Goal: Information Seeking & Learning: Learn about a topic

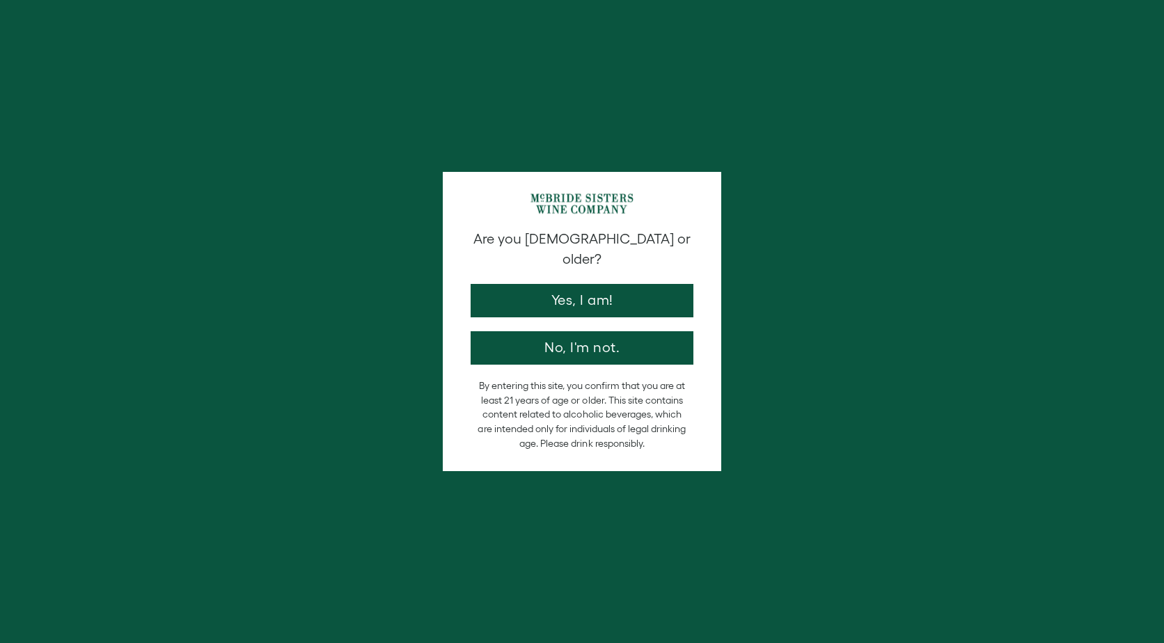
click at [580, 284] on button "Yes, I am!" at bounding box center [582, 300] width 223 height 33
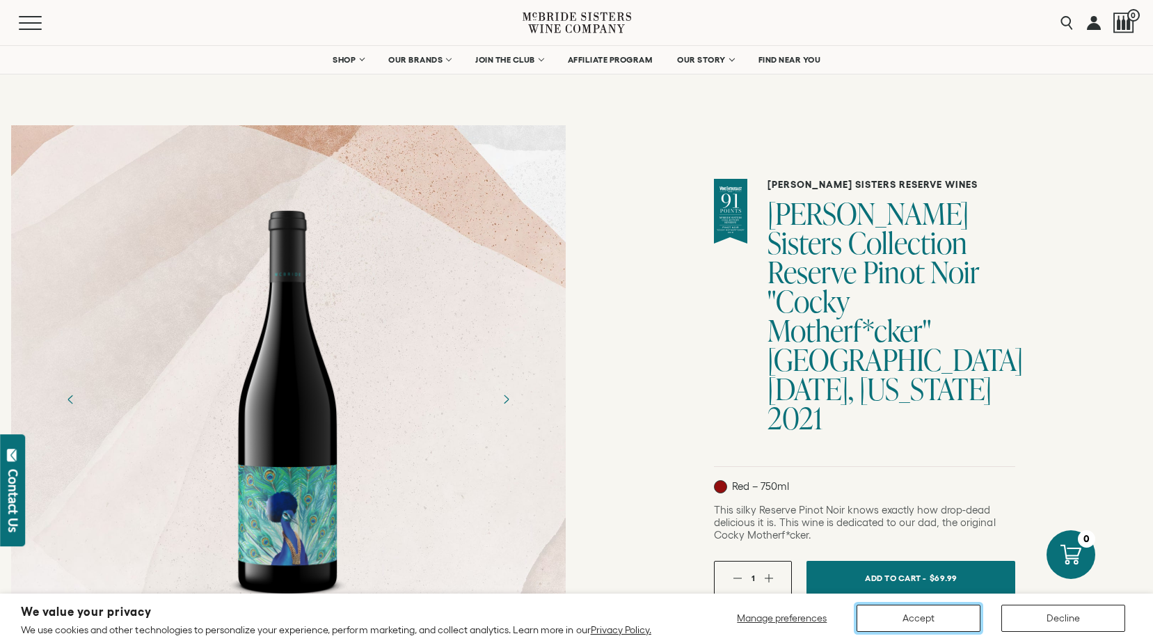
click at [926, 624] on button "Accept" at bounding box center [919, 618] width 124 height 27
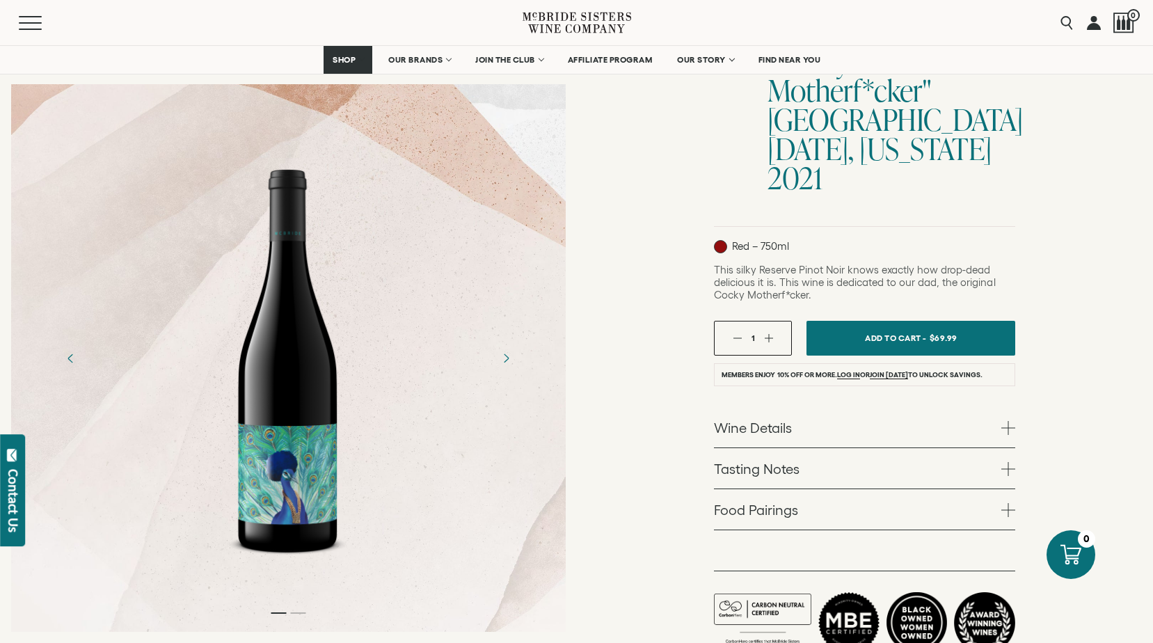
scroll to position [278, 0]
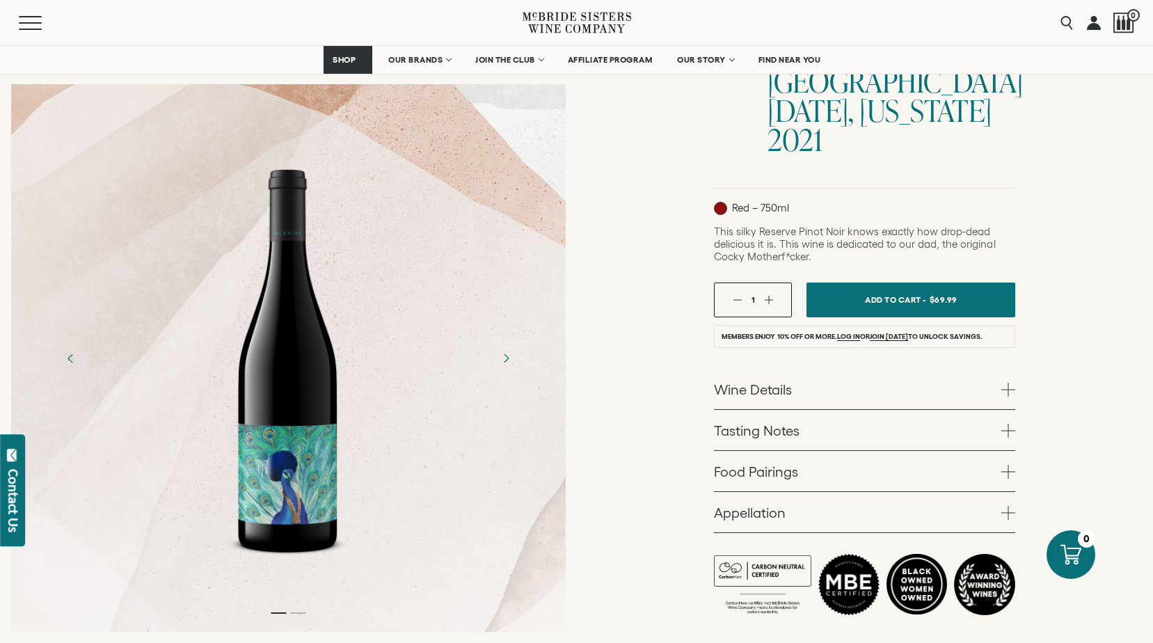
click at [1004, 383] on span at bounding box center [1009, 390] width 14 height 14
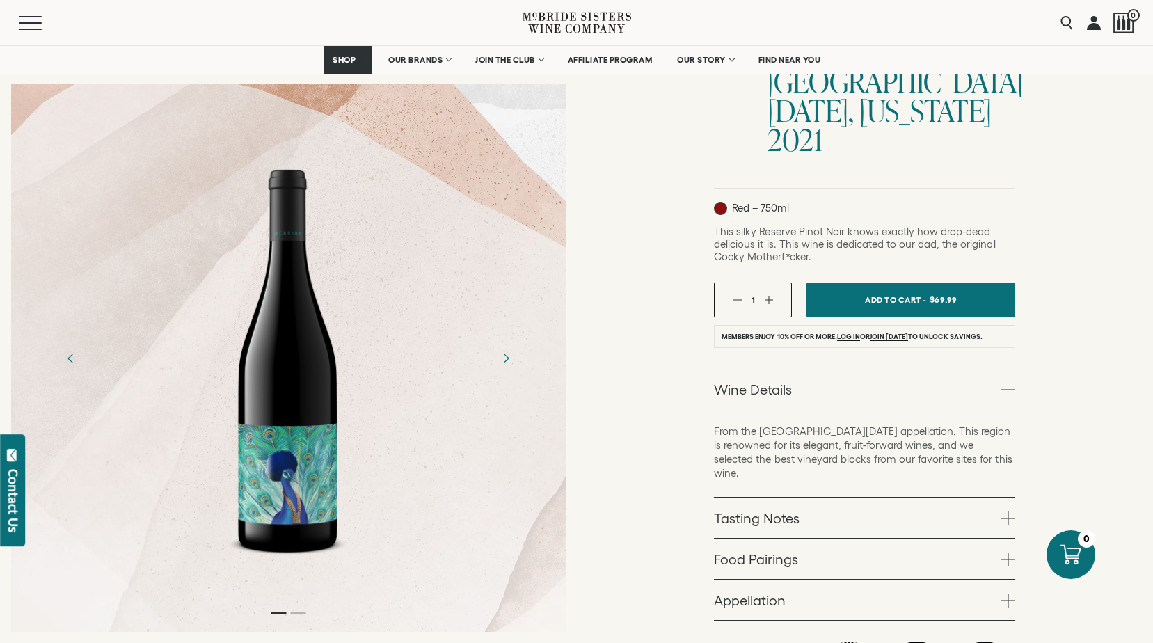
click at [970, 498] on link "Tasting Notes" at bounding box center [864, 518] width 301 height 40
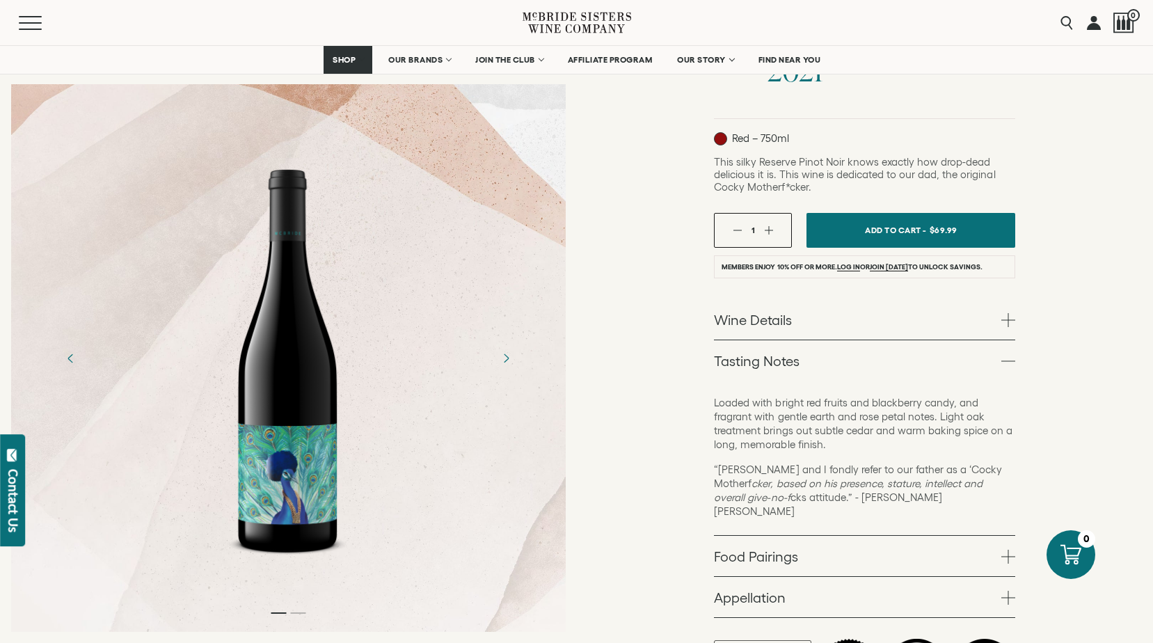
scroll to position [418, 0]
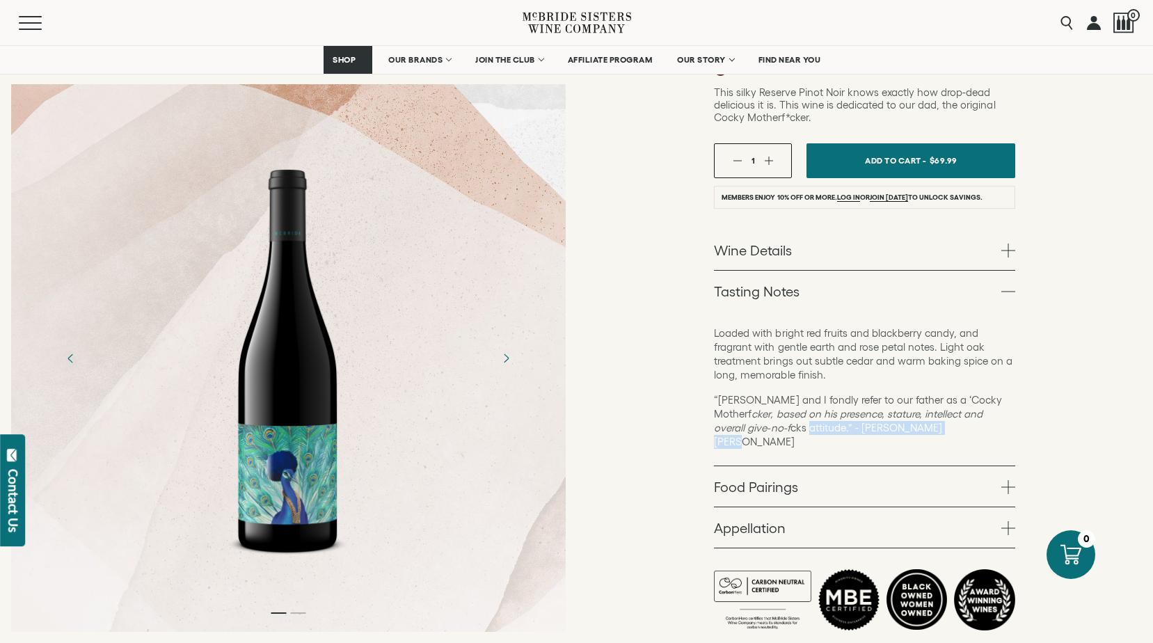
drag, startPoint x: 875, startPoint y: 400, endPoint x: 716, endPoint y: 393, distance: 159.6
click at [716, 393] on p "“Robin and I fondly refer to our father as a ‘Cocky Motherf cker, based on his …" at bounding box center [864, 421] width 301 height 56
drag, startPoint x: 716, startPoint y: 393, endPoint x: 635, endPoint y: 403, distance: 81.3
click at [636, 403] on div "McBride Sisters Reserve Wines McBride Sisters Collection Reserve Pinot Noir "Co…" at bounding box center [865, 193] width 577 height 993
click at [672, 429] on div "McBride Sisters Reserve Wines McBride Sisters Collection Reserve Pinot Noir "Co…" at bounding box center [865, 193] width 577 height 993
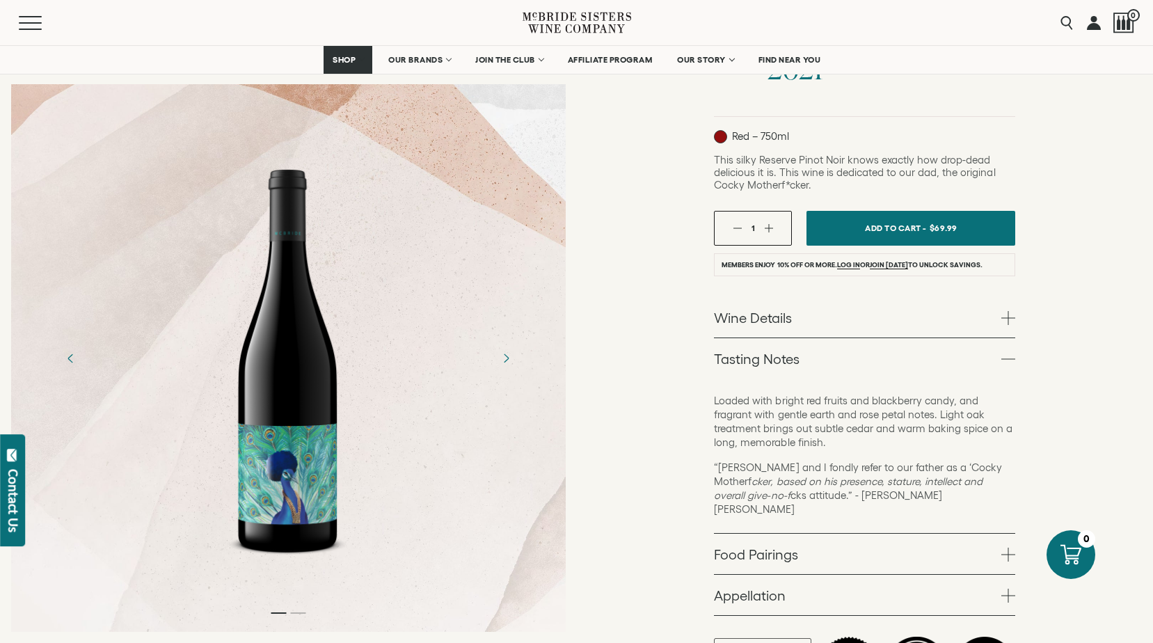
scroll to position [348, 0]
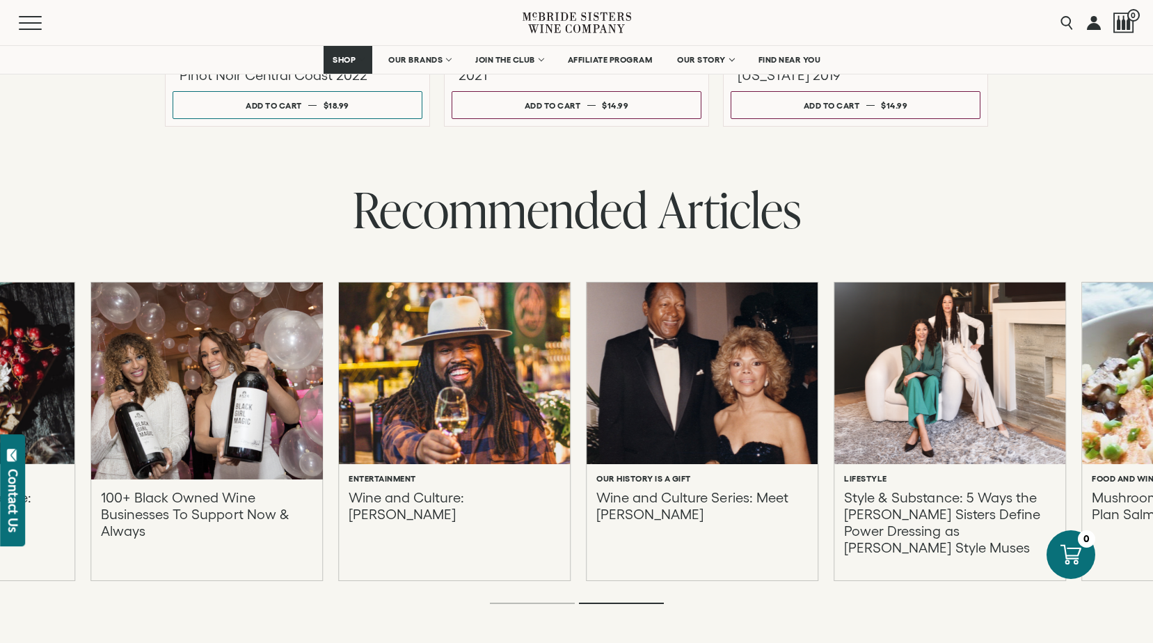
scroll to position [4176, 0]
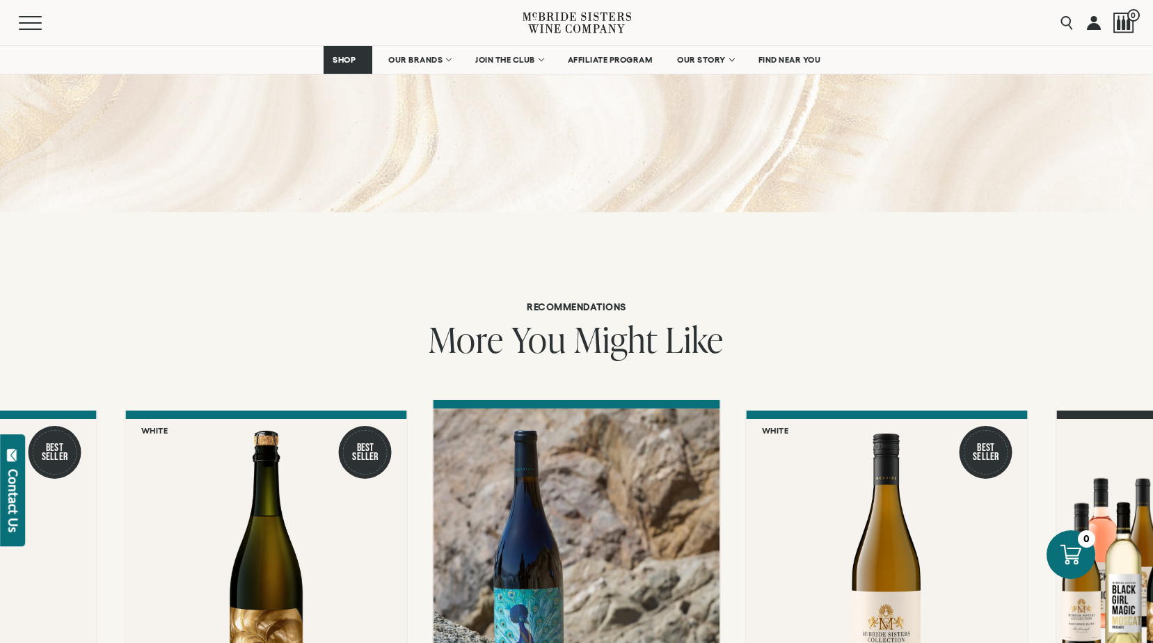
scroll to position [1253, 0]
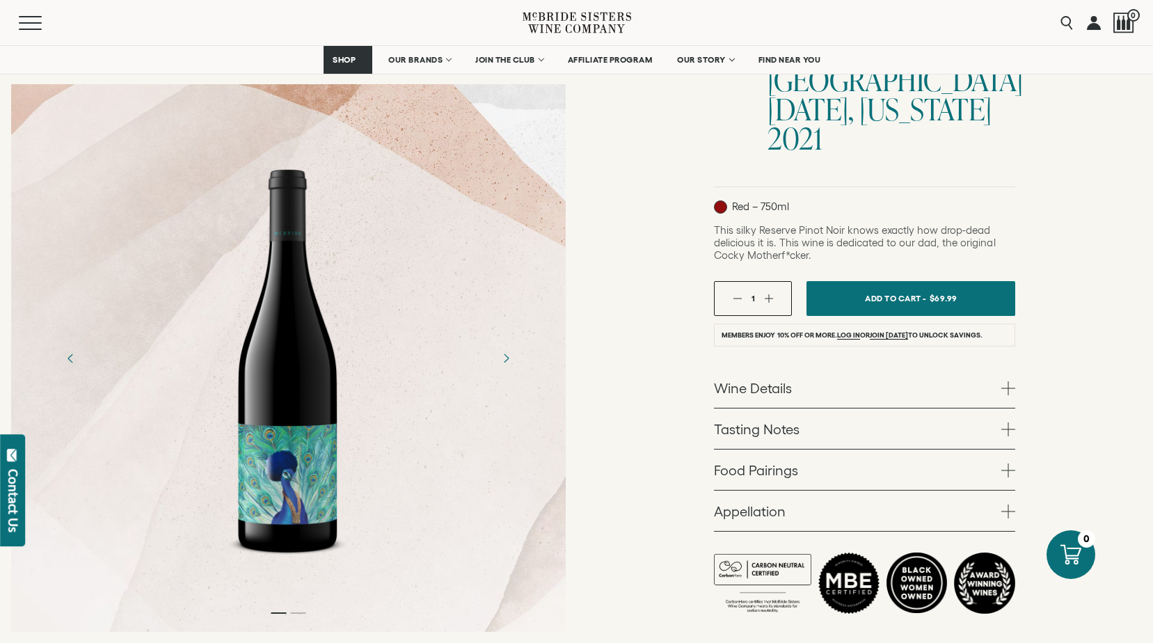
scroll to position [278, 0]
click at [994, 369] on link "Wine Details" at bounding box center [864, 389] width 301 height 40
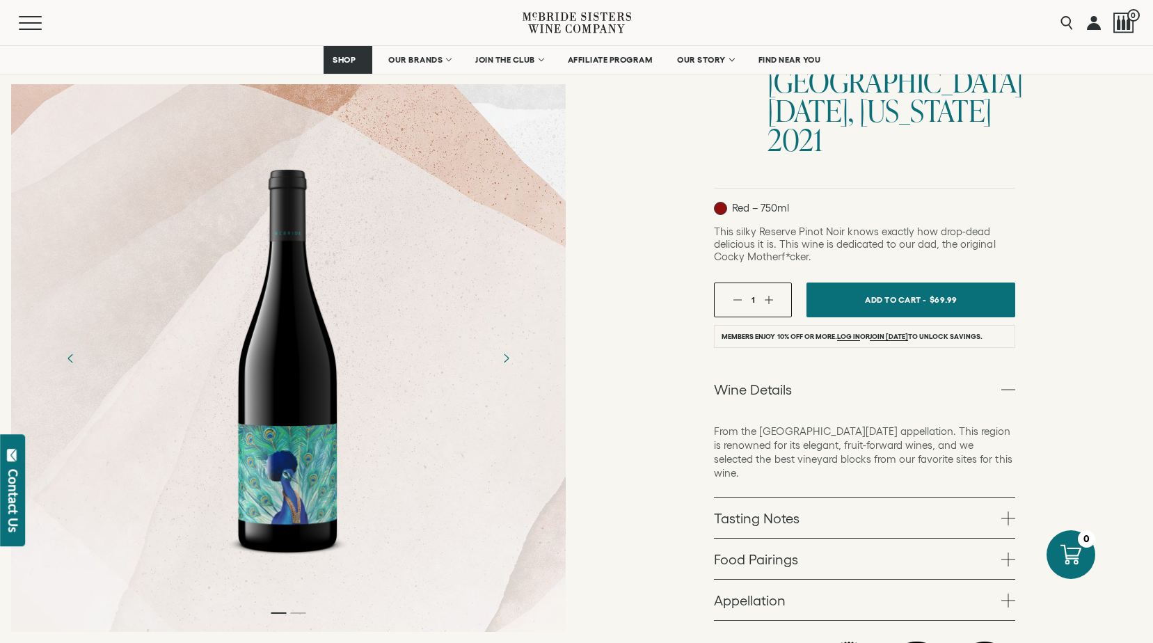
click at [992, 498] on link "Tasting Notes" at bounding box center [864, 518] width 301 height 40
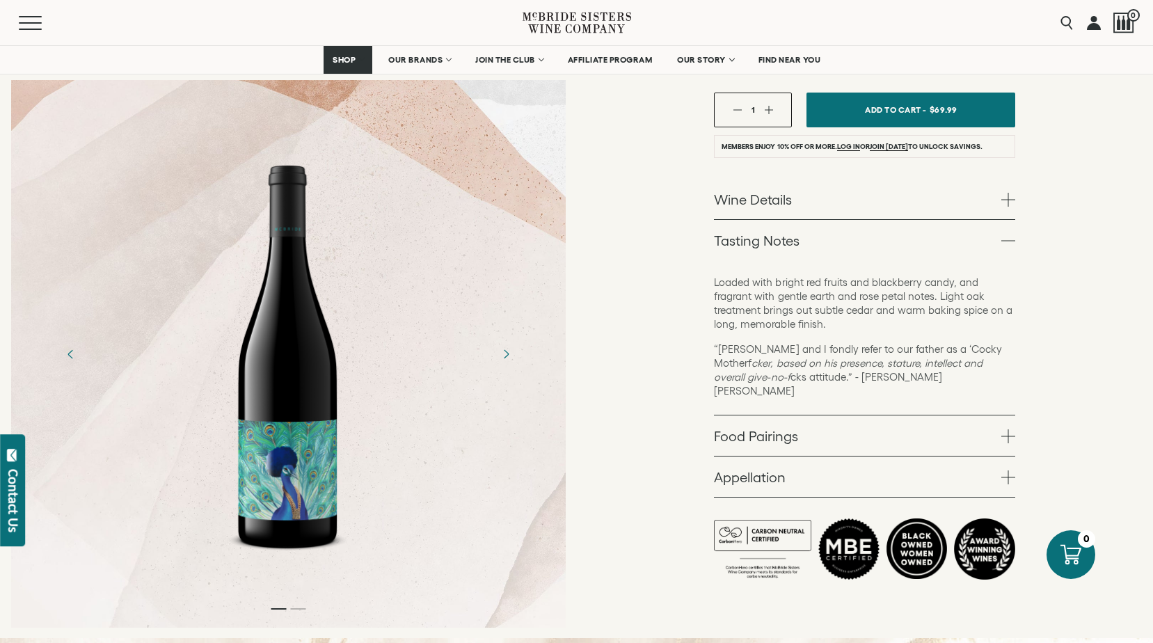
scroll to position [487, 0]
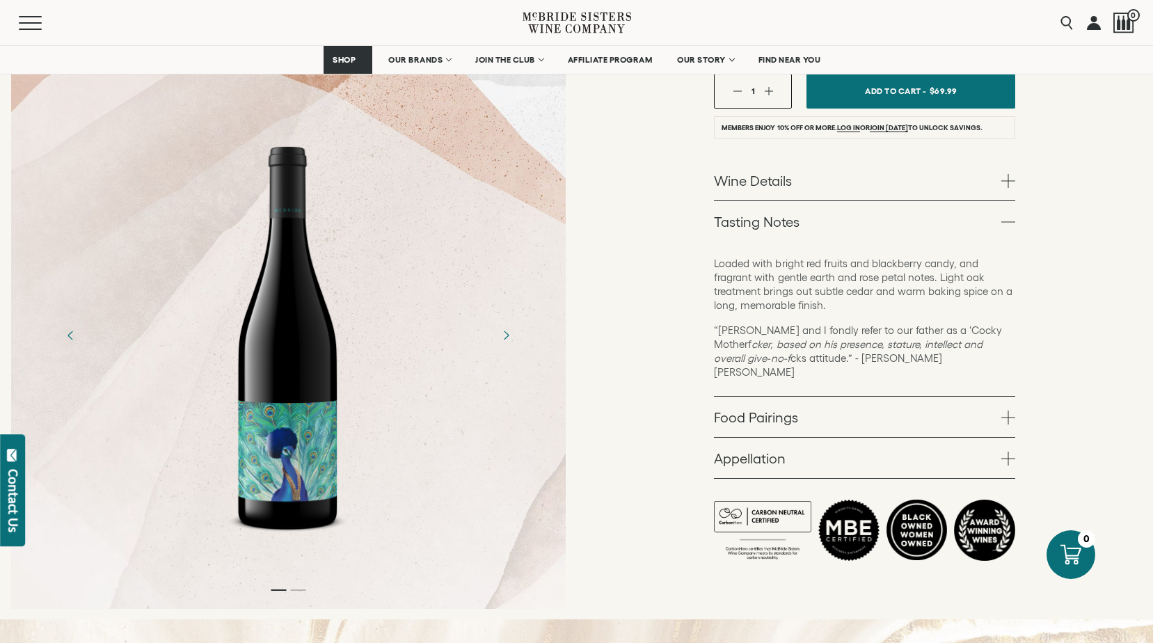
click at [1002, 411] on span at bounding box center [1009, 418] width 14 height 14
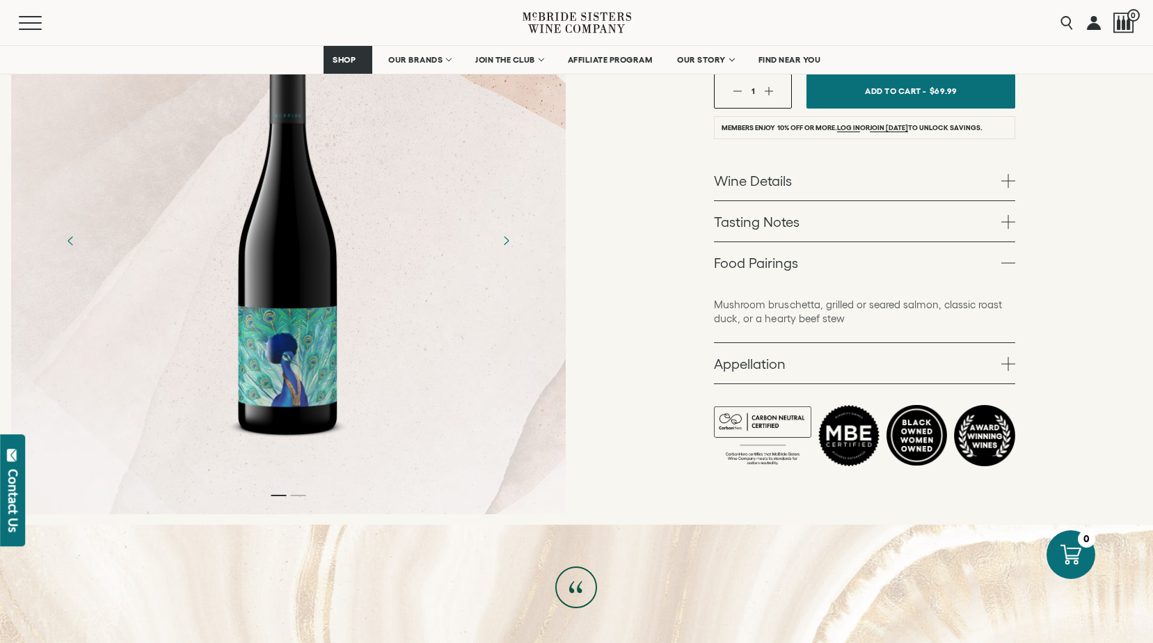
click at [990, 343] on link "Appellation" at bounding box center [864, 363] width 301 height 40
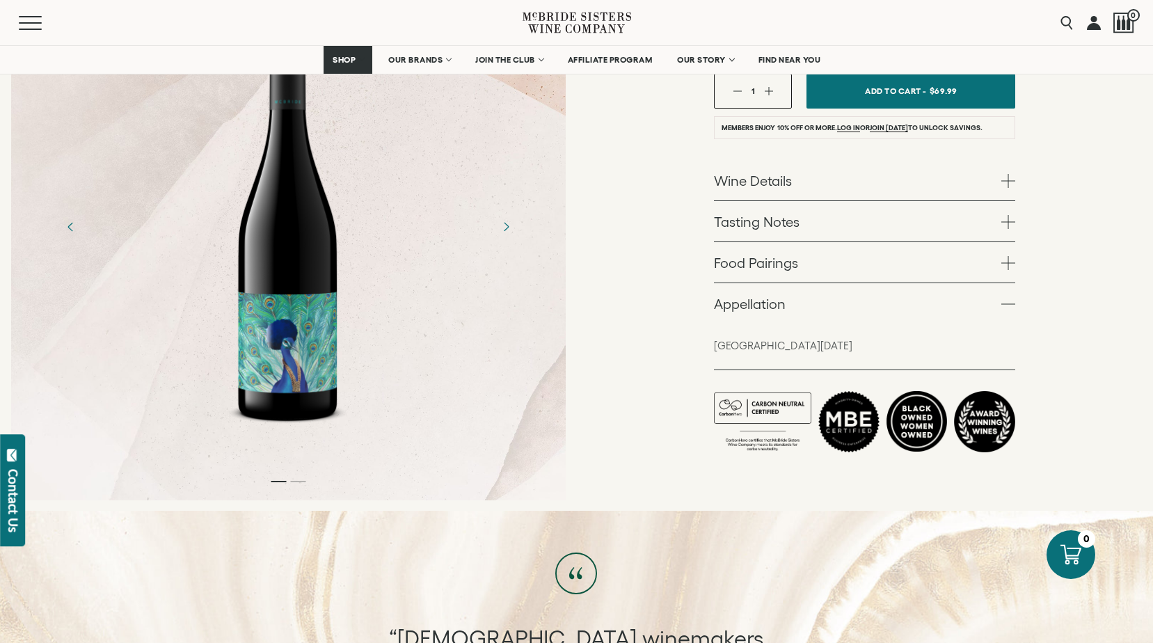
click at [997, 283] on link "Appellation" at bounding box center [864, 303] width 301 height 40
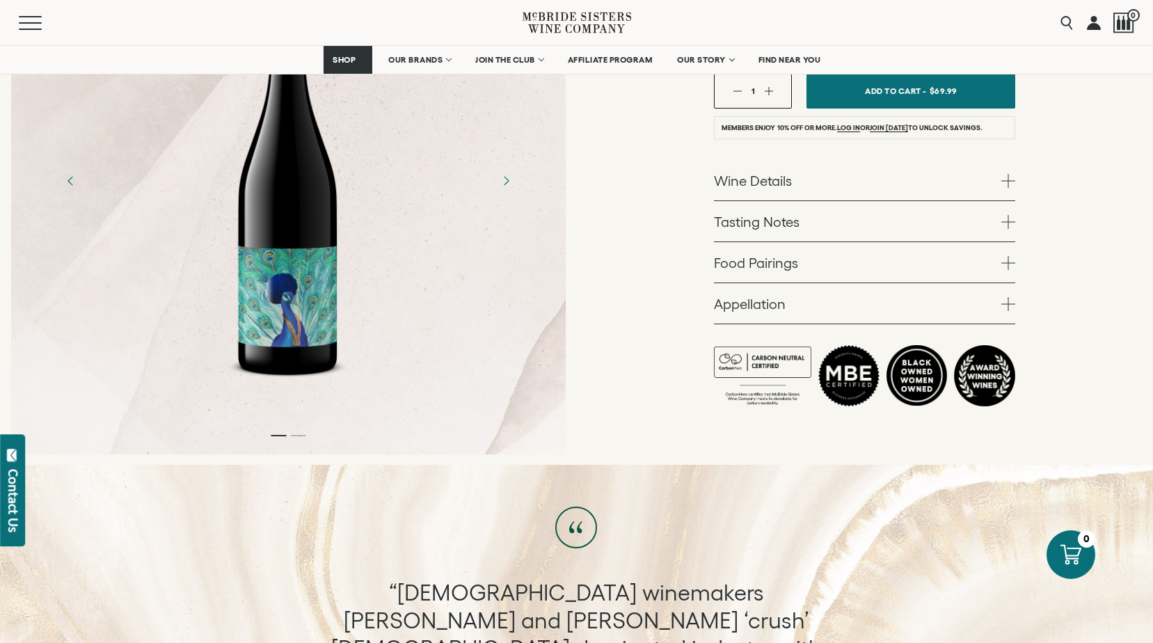
click at [995, 242] on link "Food Pairings" at bounding box center [864, 262] width 301 height 40
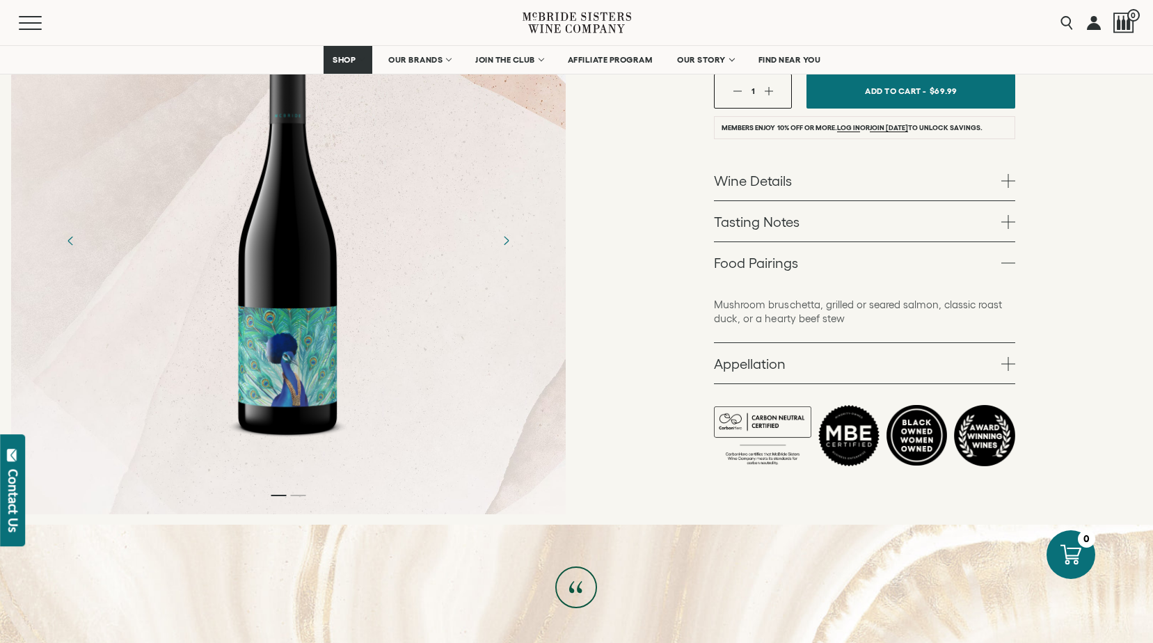
click at [1007, 201] on link "Tasting Notes" at bounding box center [864, 221] width 301 height 40
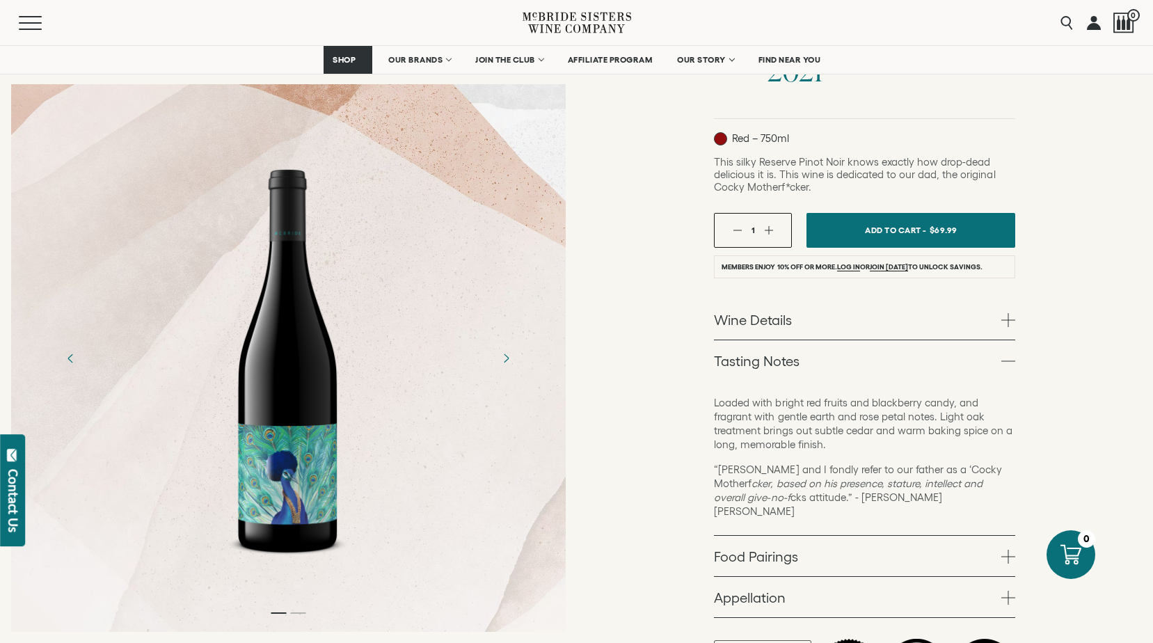
scroll to position [418, 0]
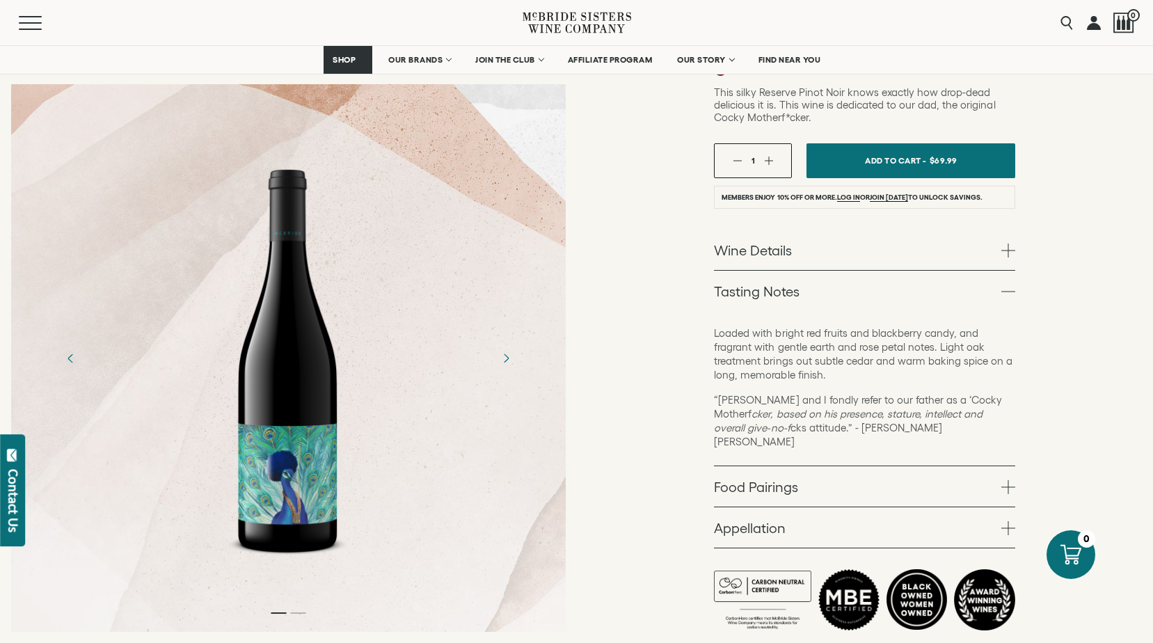
click at [565, 112] on div at bounding box center [288, 358] width 555 height 548
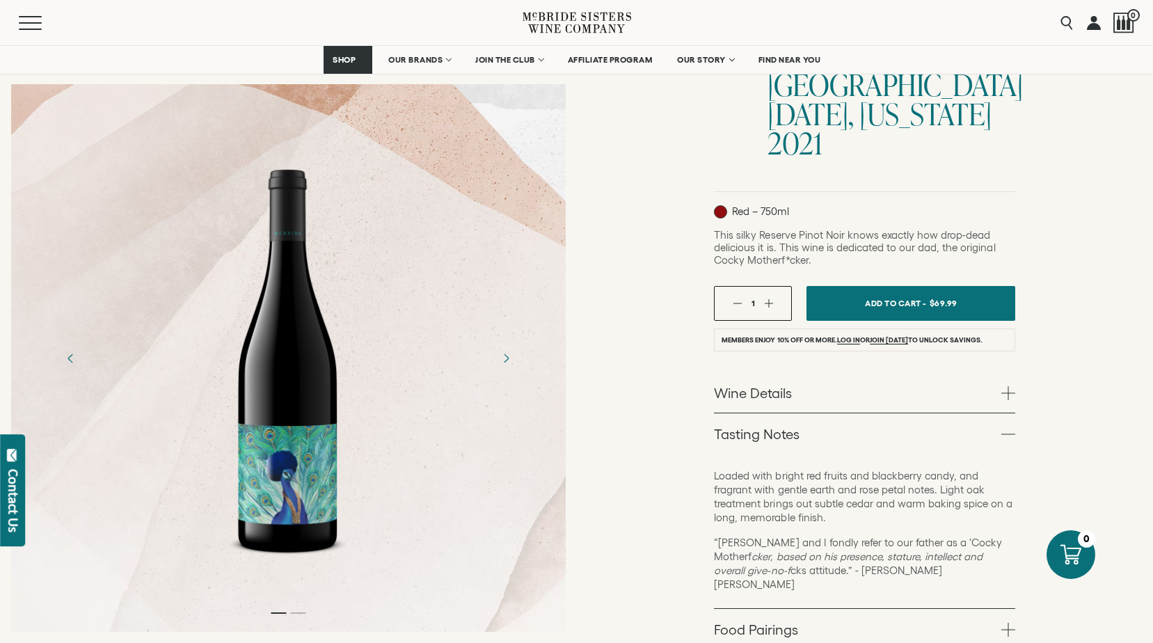
scroll to position [70, 0]
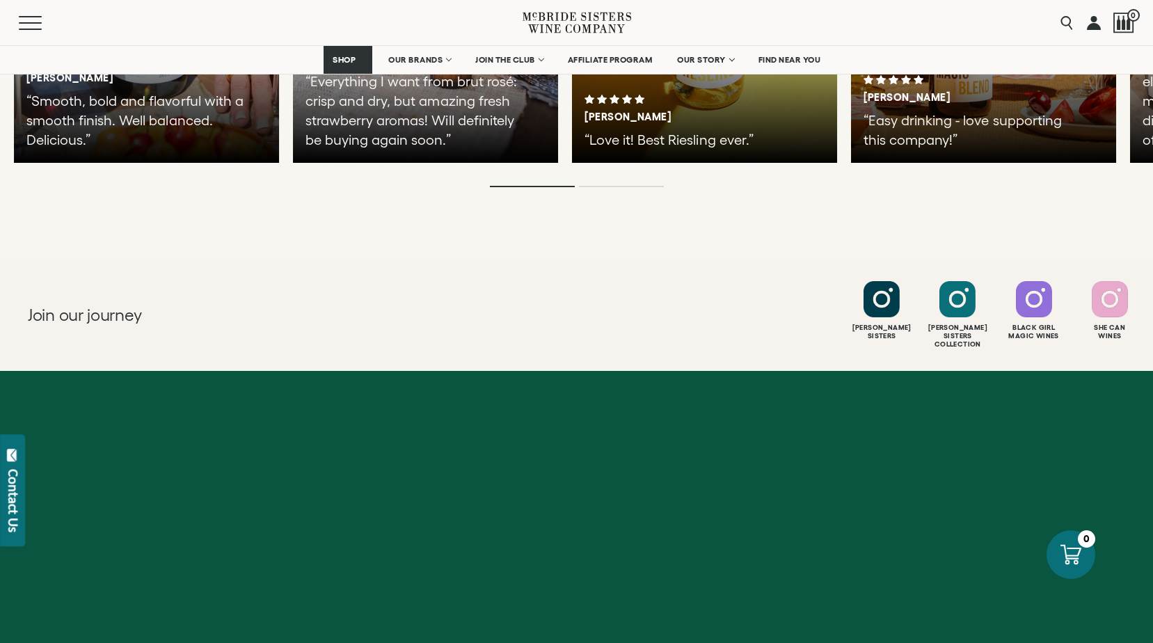
scroll to position [3063, 0]
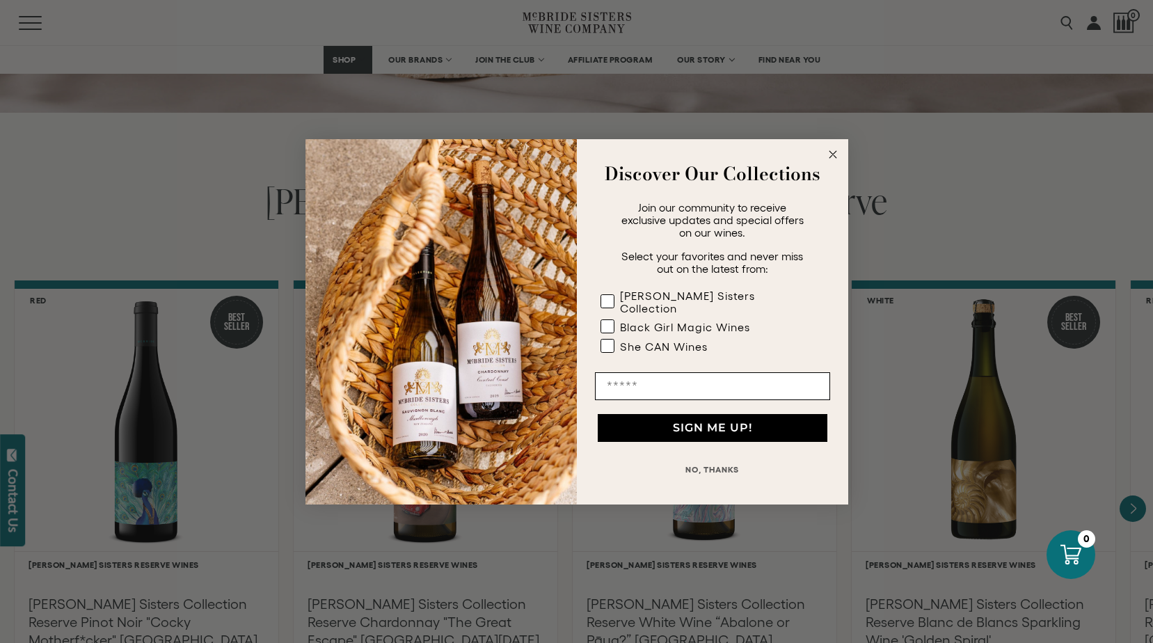
scroll to position [2158, 0]
click at [836, 156] on circle "Close dialog" at bounding box center [833, 154] width 16 height 16
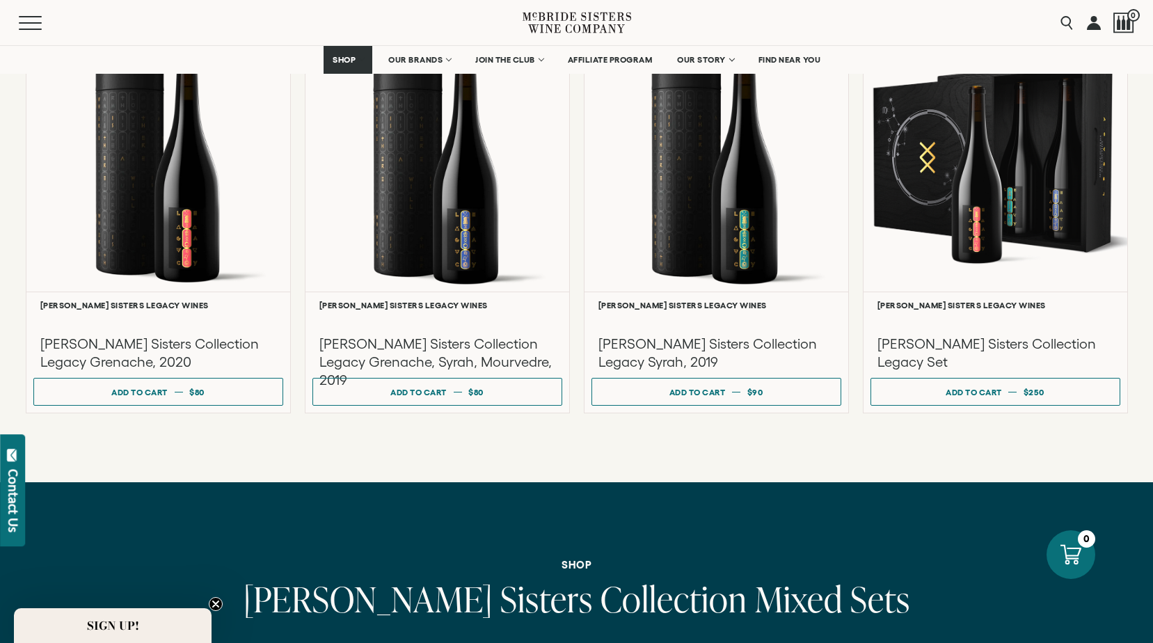
scroll to position [4037, 0]
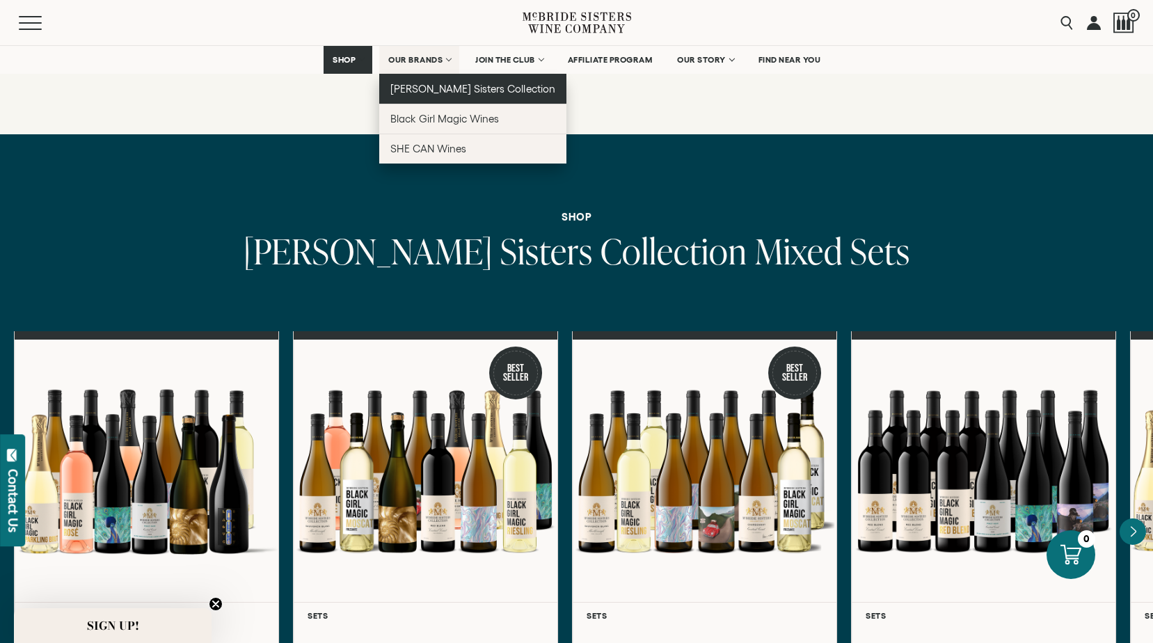
click at [448, 95] on link "[PERSON_NAME] Sisters Collection" at bounding box center [472, 89] width 187 height 30
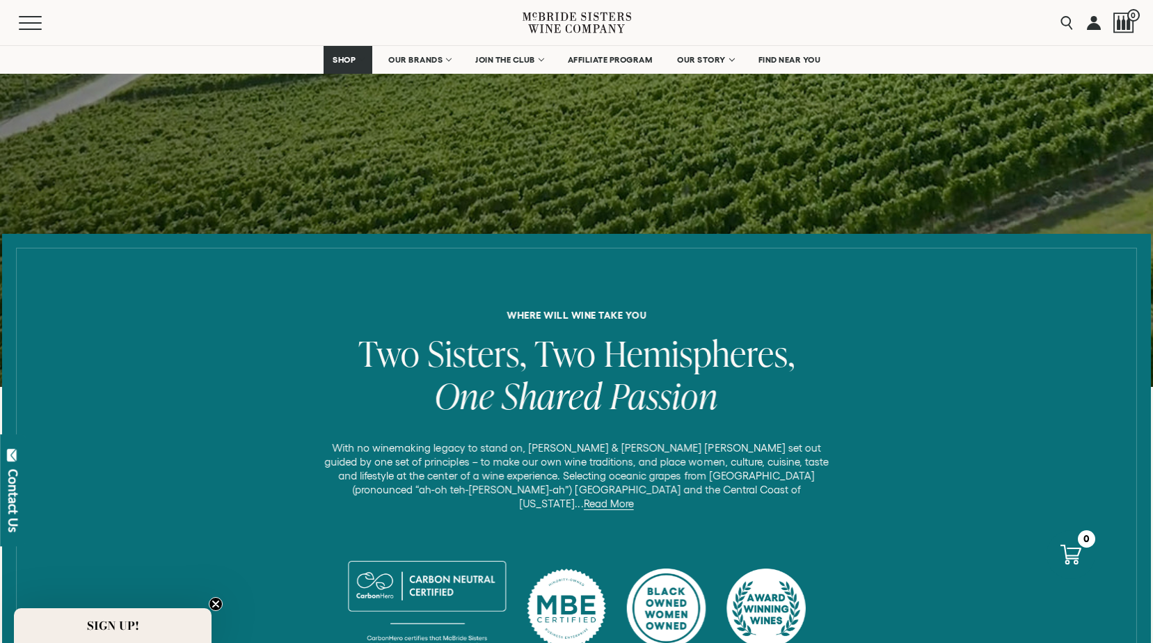
scroll to position [557, 0]
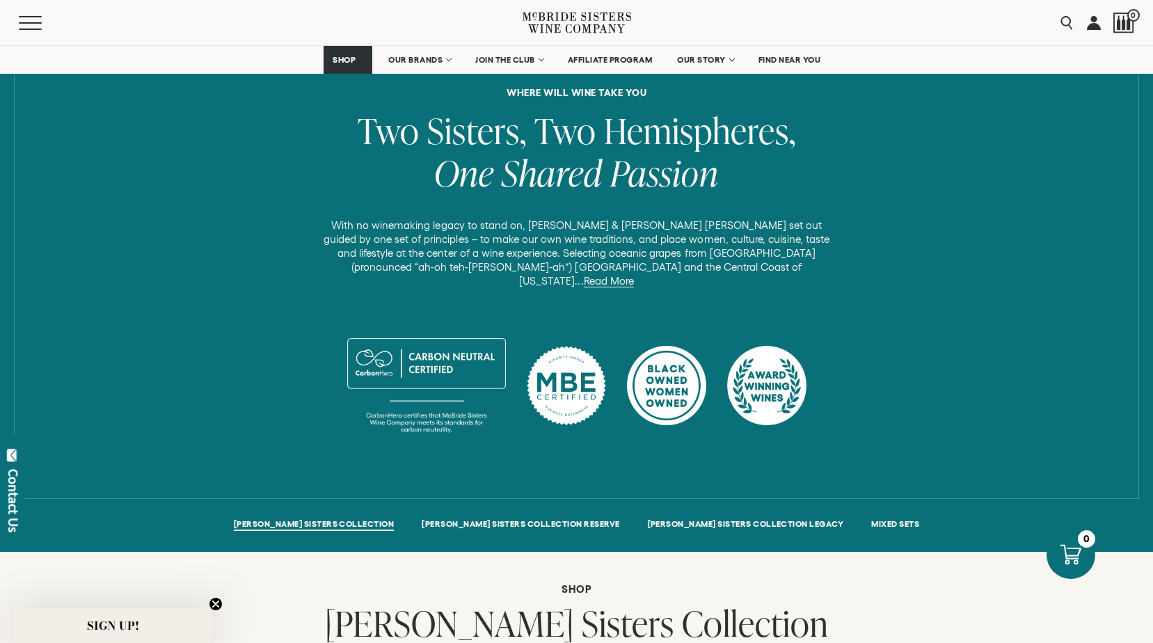
click at [208, 604] on h2 "McBride Sisters Collection" at bounding box center [576, 625] width 1153 height 42
click at [214, 601] on circle "Close teaser" at bounding box center [216, 604] width 13 height 13
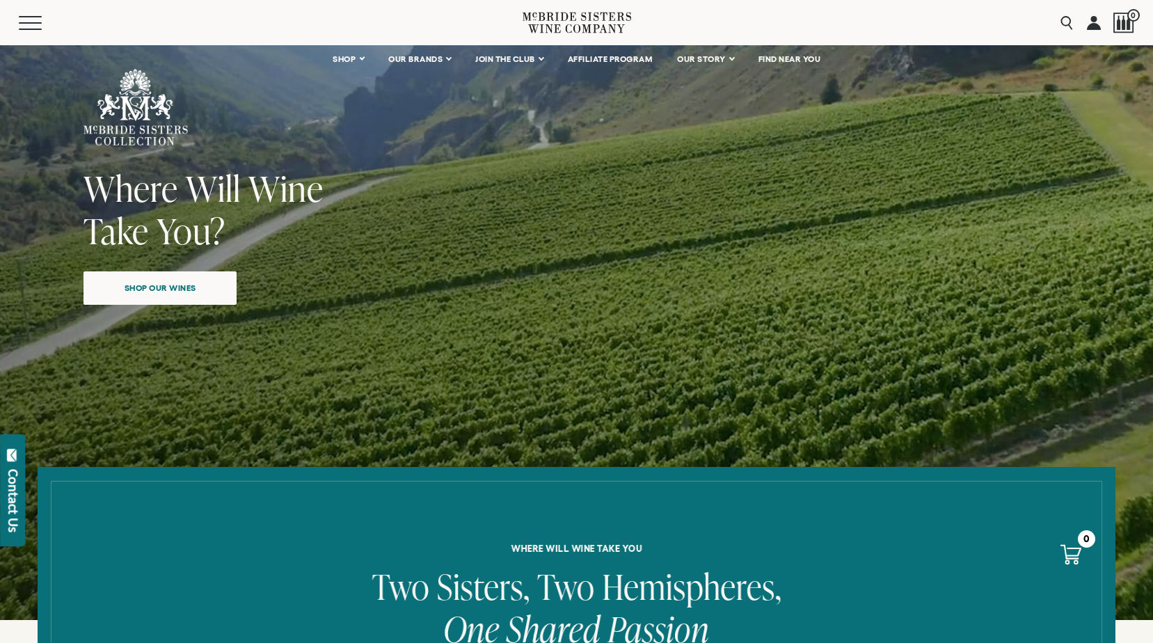
scroll to position [0, 0]
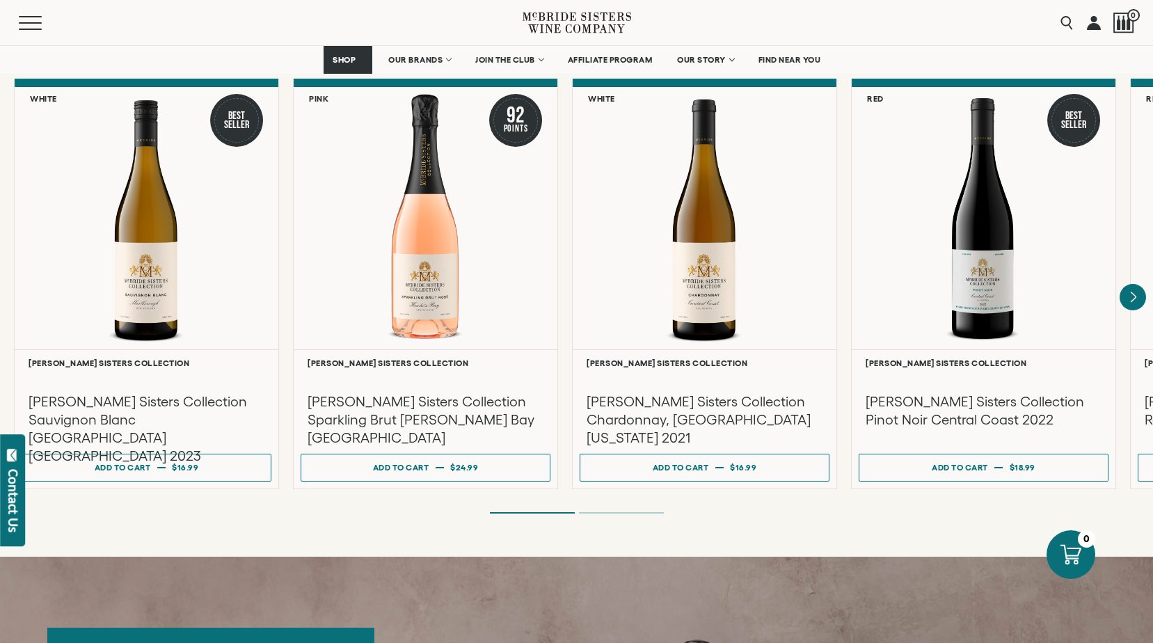
scroll to position [1183, 0]
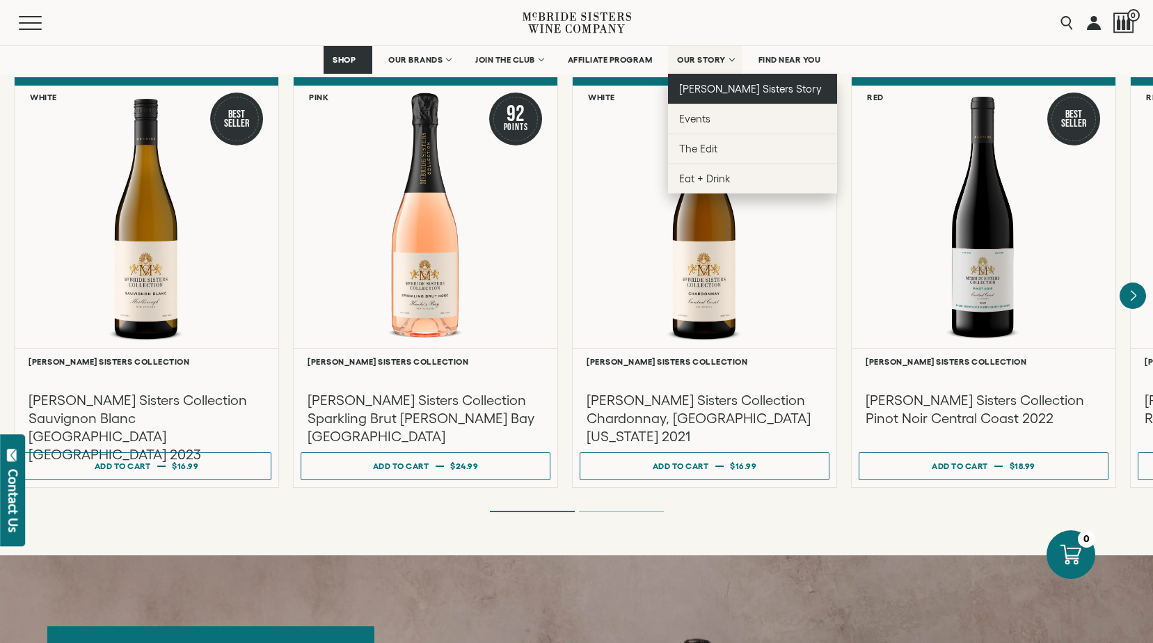
click at [716, 93] on span "[PERSON_NAME] Sisters Story" at bounding box center [750, 89] width 143 height 12
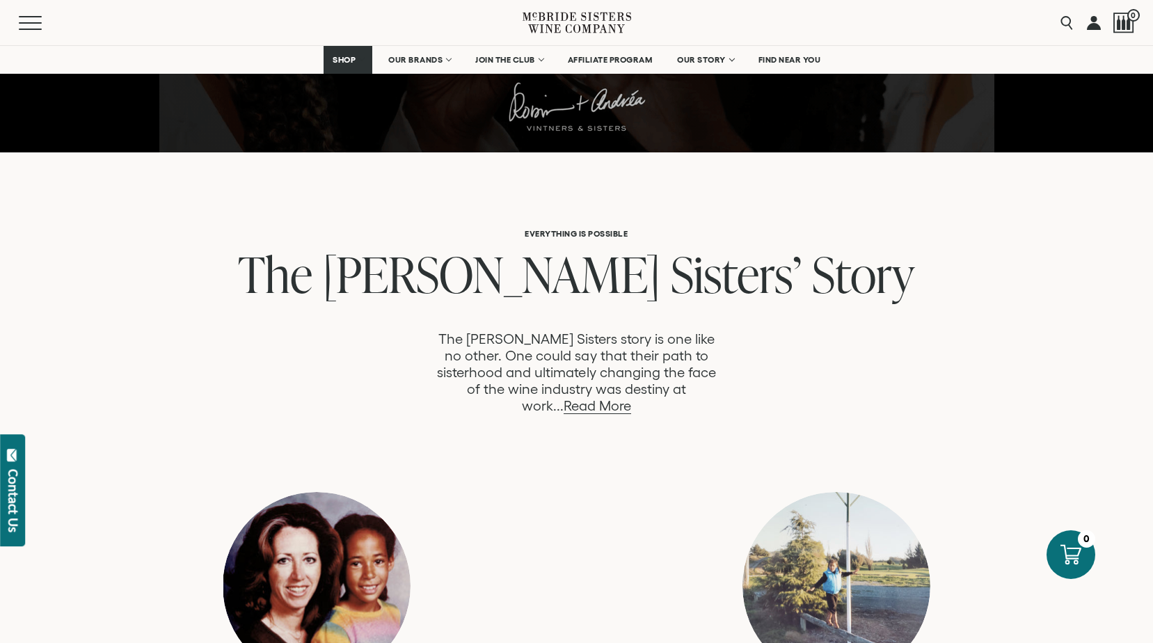
scroll to position [557, 0]
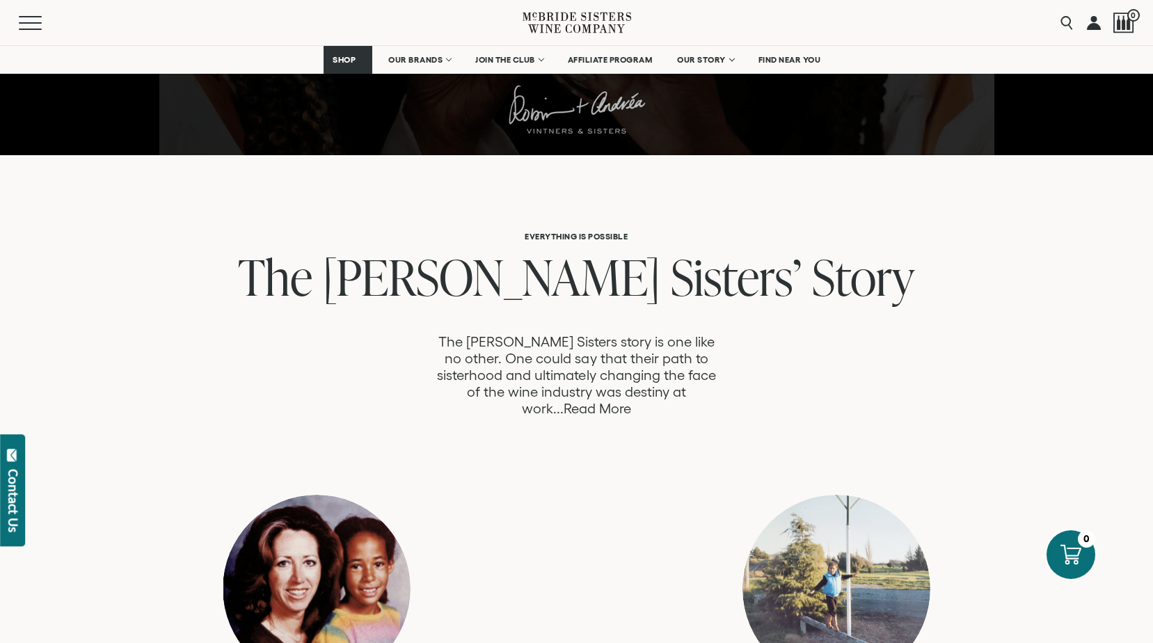
click at [631, 401] on link "Read More" at bounding box center [598, 409] width 68 height 16
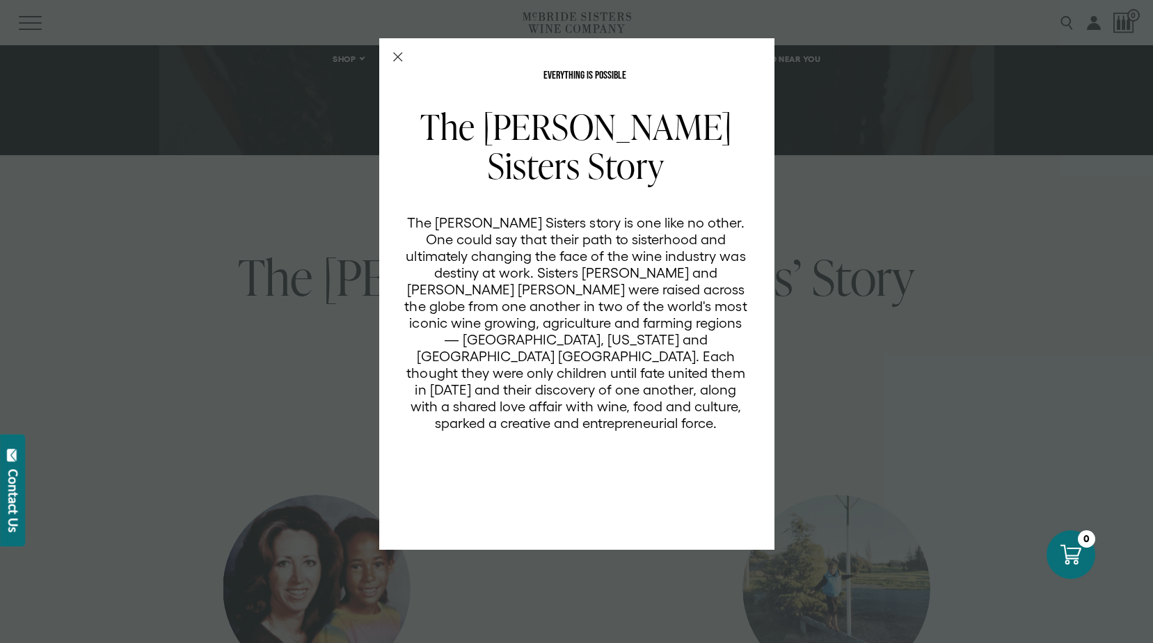
scroll to position [0, 0]
click at [642, 591] on div "EVERYTHING IS POSSIBLE The McBride Sisters Story The McBride Sisters story is o…" at bounding box center [576, 321] width 1153 height 643
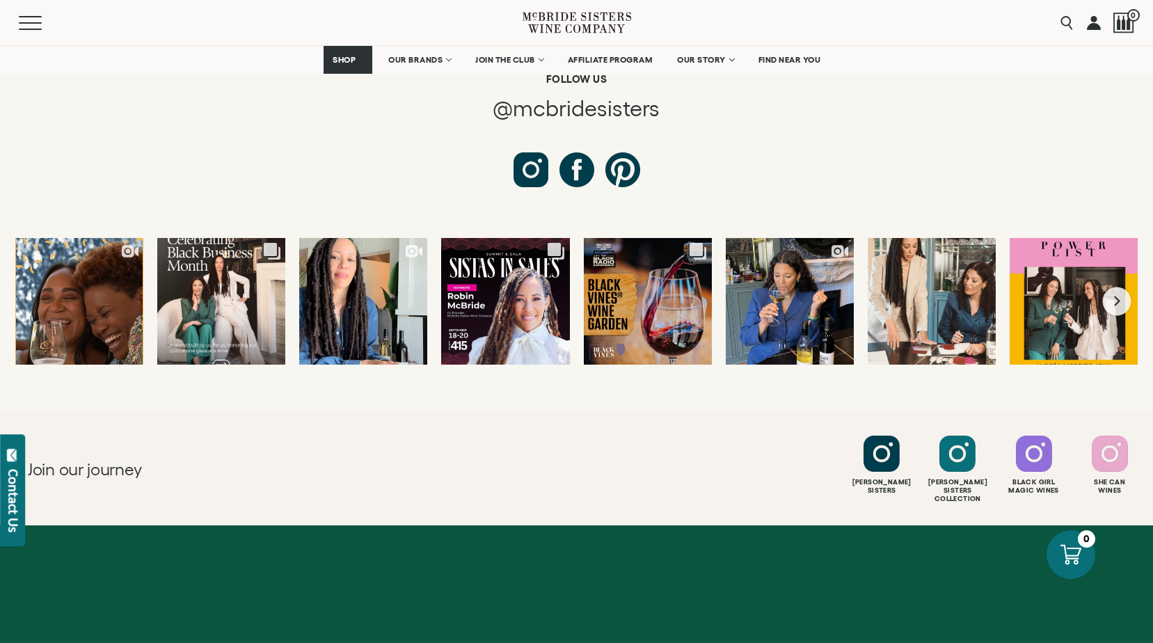
scroll to position [5290, 0]
